Goal: Find specific page/section: Find specific page/section

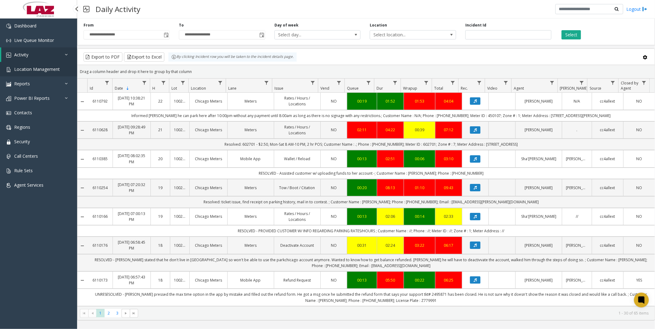
click at [31, 66] on span "Location Management" at bounding box center [37, 69] width 46 height 6
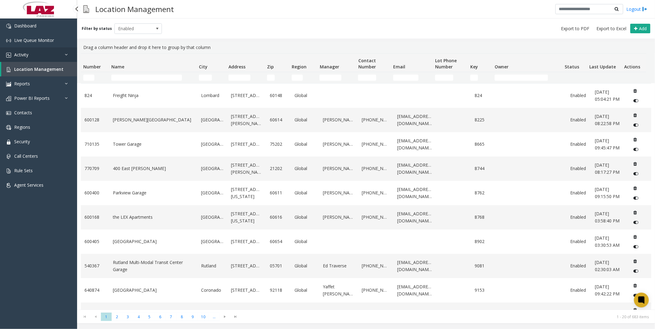
click at [28, 53] on span "Activity" at bounding box center [21, 55] width 14 height 6
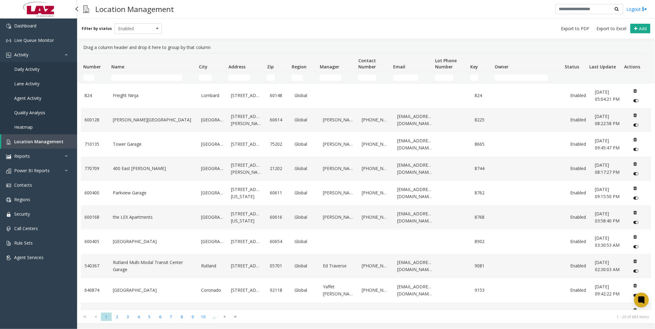
click at [35, 70] on span "Daily Activity" at bounding box center [26, 69] width 25 height 6
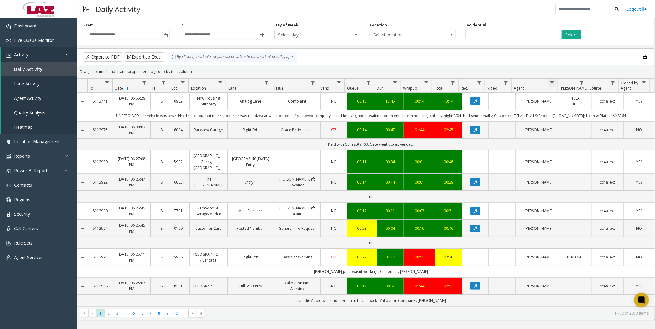
click at [550, 81] on span "Data table" at bounding box center [551, 82] width 5 height 5
click at [559, 109] on input "Agent Filter" at bounding box center [579, 109] width 52 height 10
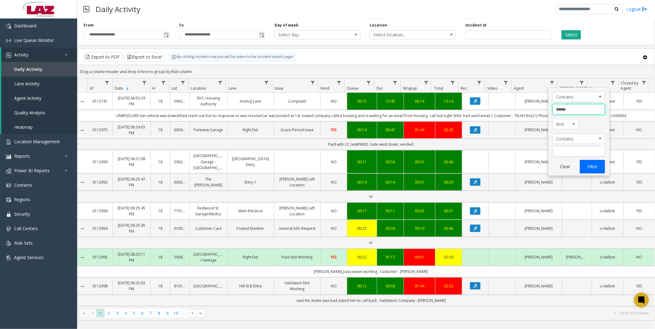
type input "******"
click at [589, 164] on button "Filter" at bounding box center [592, 167] width 25 height 14
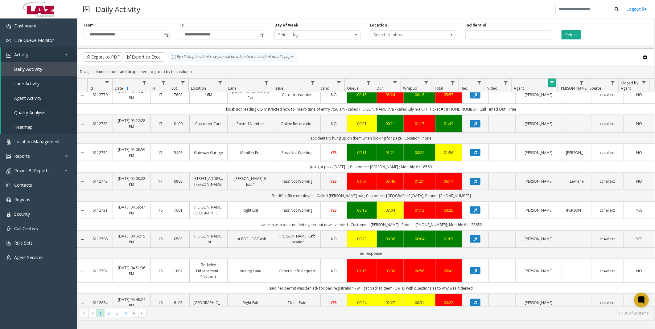
scroll to position [479, 0]
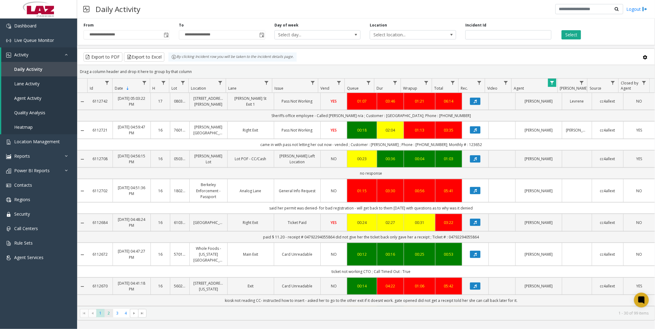
click at [112, 315] on span "2" at bounding box center [109, 313] width 8 height 8
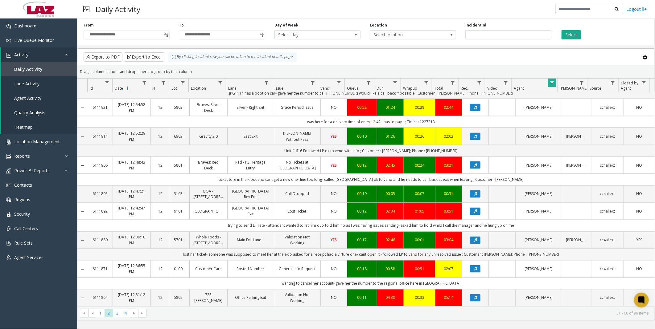
scroll to position [593, 0]
